Goal: Task Accomplishment & Management: Use online tool/utility

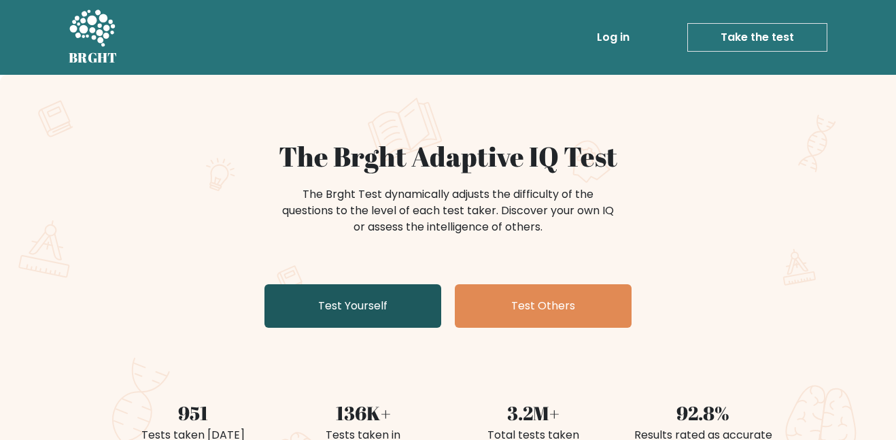
click at [394, 299] on link "Test Yourself" at bounding box center [353, 306] width 177 height 44
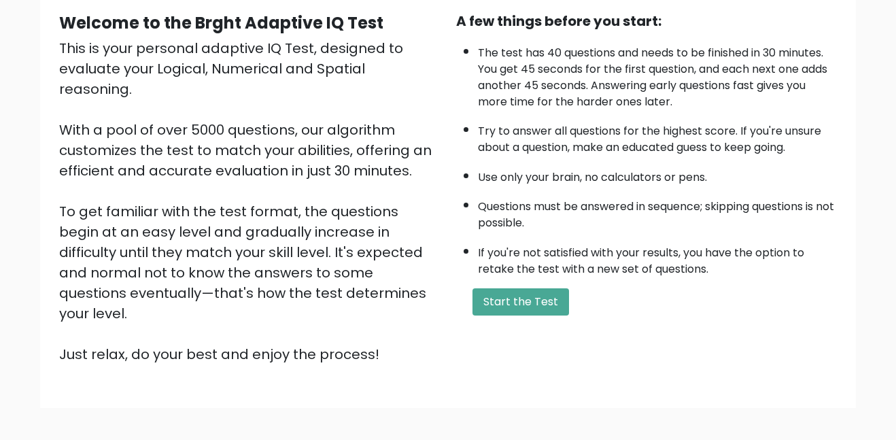
scroll to position [129, 0]
click at [528, 294] on button "Start the Test" at bounding box center [521, 302] width 97 height 27
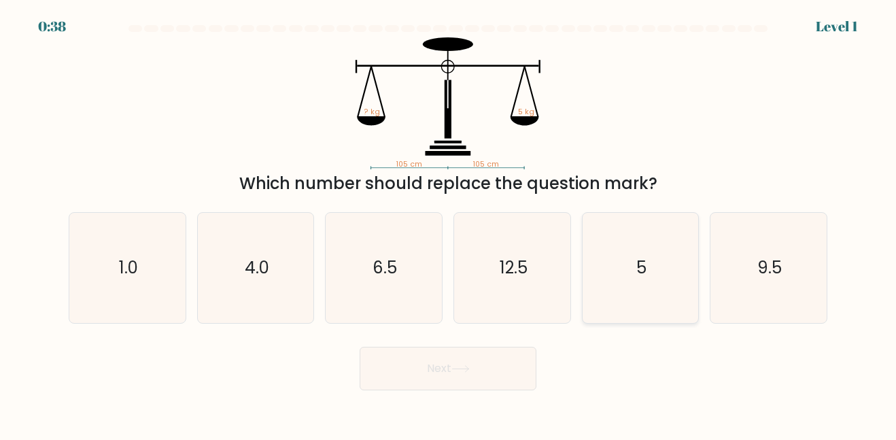
click at [632, 275] on icon "5" at bounding box center [639, 267] width 109 height 109
click at [449, 224] on input "e. 5" at bounding box center [448, 221] width 1 height 3
radio input "true"
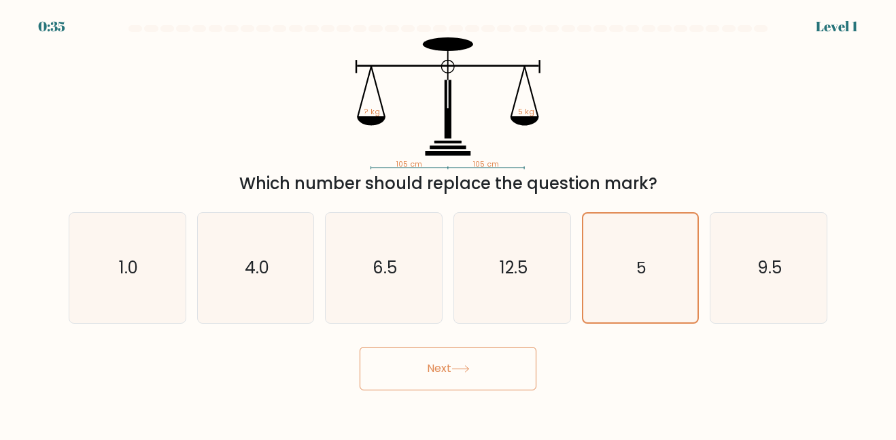
click at [456, 381] on button "Next" at bounding box center [448, 369] width 177 height 44
